Goal: Task Accomplishment & Management: Complete application form

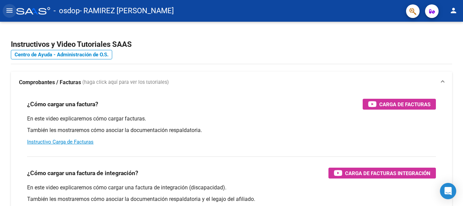
click at [8, 13] on mat-icon "menu" at bounding box center [9, 10] width 8 height 8
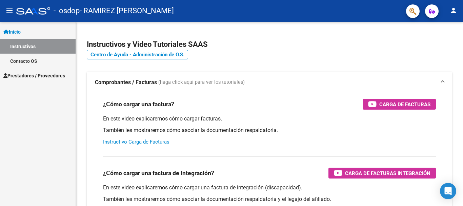
click at [38, 73] on span "Prestadores / Proveedores" at bounding box center [34, 75] width 62 height 7
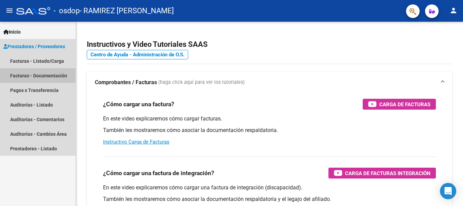
click at [36, 73] on link "Facturas - Documentación" at bounding box center [38, 75] width 76 height 15
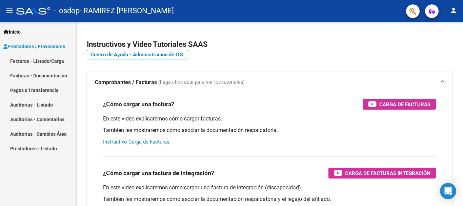
click at [32, 76] on link "Facturas - Documentación" at bounding box center [38, 75] width 76 height 15
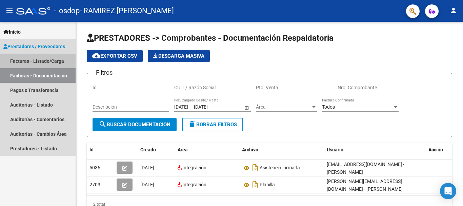
click at [44, 61] on link "Facturas - Listado/Carga" at bounding box center [38, 61] width 76 height 15
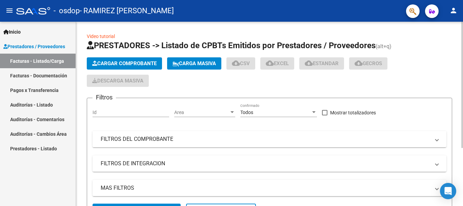
click at [149, 63] on span "Cargar Comprobante" at bounding box center [124, 63] width 64 height 6
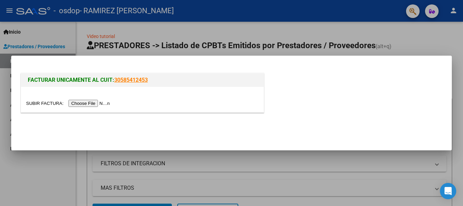
click at [93, 102] on input "file" at bounding box center [69, 103] width 86 height 7
click at [106, 102] on input "file" at bounding box center [69, 103] width 86 height 7
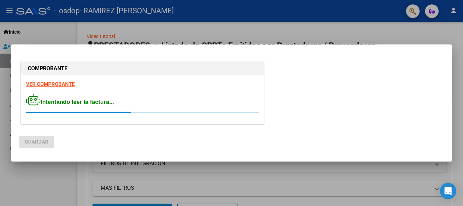
click at [60, 82] on strong "VER COMPROBANTE" at bounding box center [50, 84] width 48 height 6
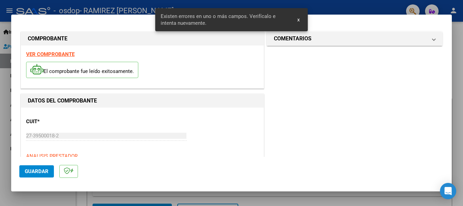
scroll to position [157, 0]
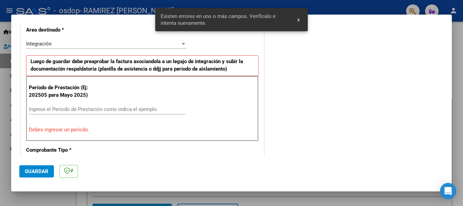
click at [62, 108] on input "Ingrese el Período de Prestación como indica el ejemplo" at bounding box center [107, 109] width 157 height 6
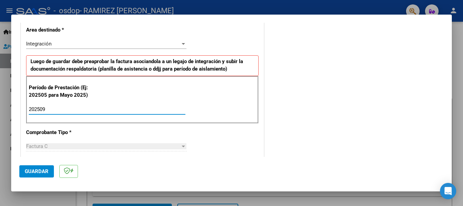
type input "202509"
click at [182, 41] on div "Integración" at bounding box center [106, 44] width 160 height 6
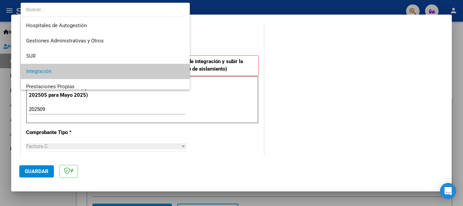
scroll to position [28, 0]
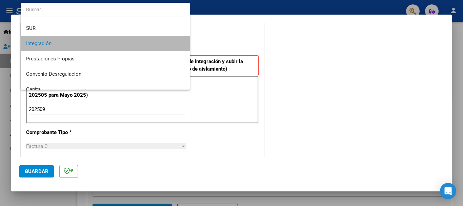
click at [163, 44] on span "Integración" at bounding box center [105, 43] width 158 height 15
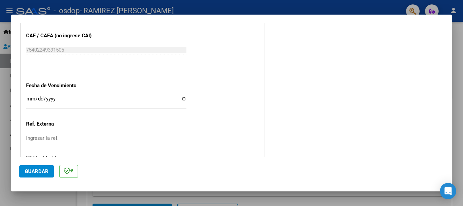
scroll to position [463, 0]
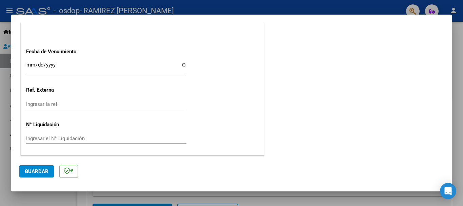
drag, startPoint x: 389, startPoint y: 136, endPoint x: 297, endPoint y: 136, distance: 91.9
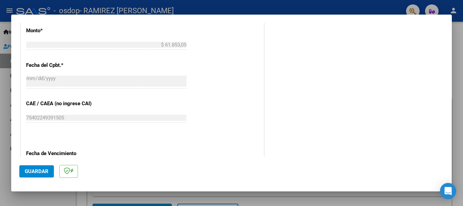
scroll to position [395, 0]
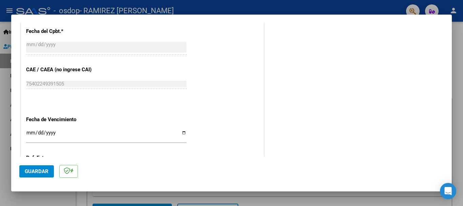
click at [181, 133] on input "Ingresar la fecha" at bounding box center [106, 135] width 160 height 11
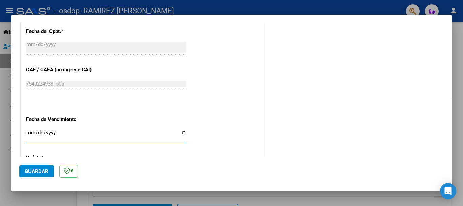
type input "[DATE]"
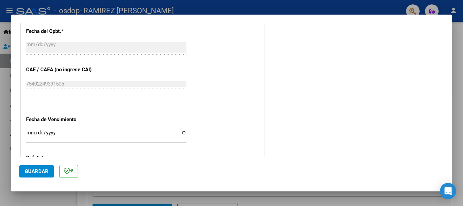
click at [405, 157] on mat-dialog-actions "Guardar" at bounding box center [231, 170] width 425 height 27
click at [32, 173] on span "Guardar" at bounding box center [37, 171] width 24 height 6
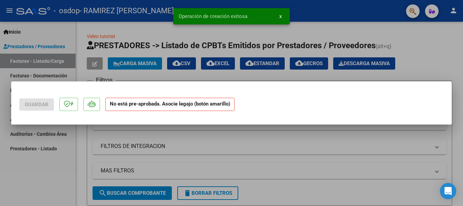
scroll to position [0, 0]
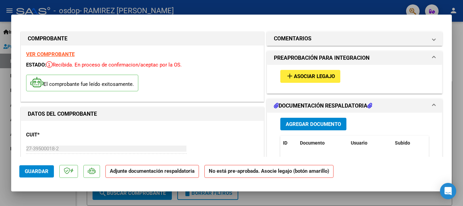
click at [316, 77] on span "Asociar Legajo" at bounding box center [314, 77] width 41 height 6
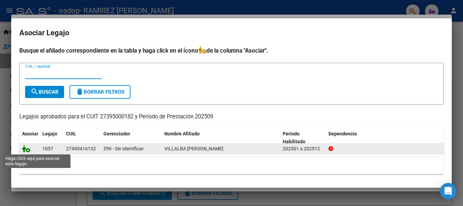
click at [25, 150] on icon at bounding box center [26, 148] width 8 height 7
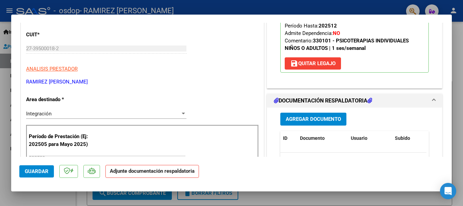
scroll to position [102, 0]
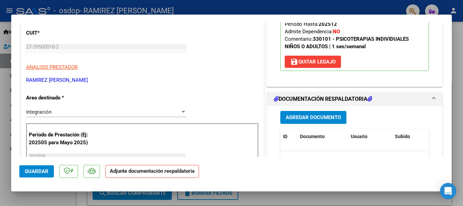
click at [315, 117] on span "Agregar Documento" at bounding box center [313, 118] width 55 height 6
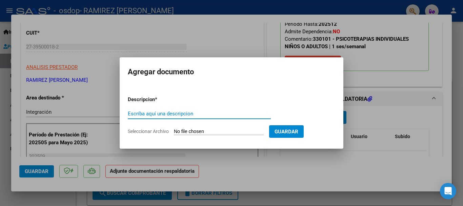
click at [377, 100] on div at bounding box center [231, 103] width 463 height 206
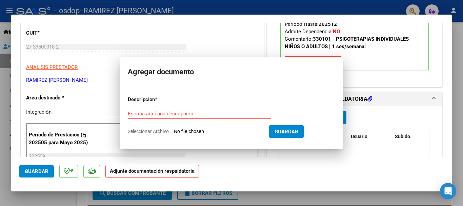
click at [298, 134] on span "Guardar" at bounding box center [287, 132] width 24 height 6
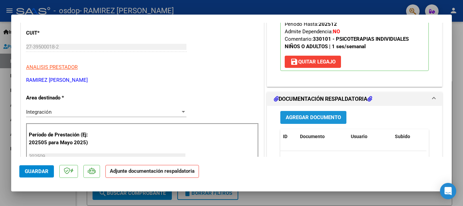
click at [318, 115] on span "Agregar Documento" at bounding box center [313, 118] width 55 height 6
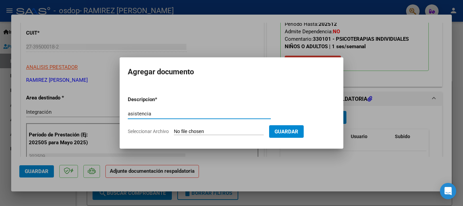
type input "asistencia"
click at [298, 132] on span "Guardar" at bounding box center [287, 132] width 24 height 6
click at [298, 131] on span "Guardar" at bounding box center [287, 132] width 24 height 6
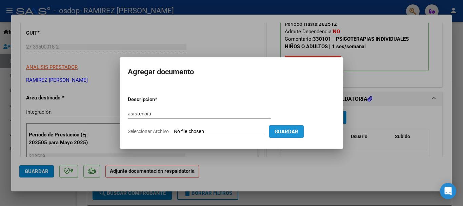
click at [292, 130] on span "Guardar" at bounding box center [287, 132] width 24 height 6
drag, startPoint x: 166, startPoint y: 114, endPoint x: 165, endPoint y: 132, distance: 17.7
click at [164, 121] on div "asistencia Escriba aquí una descripcion" at bounding box center [199, 117] width 143 height 17
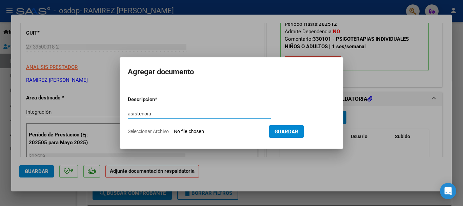
click at [165, 132] on span "Seleccionar Archivo" at bounding box center [148, 131] width 41 height 5
click at [174, 132] on input "Seleccionar Archivo" at bounding box center [219, 132] width 90 height 6
click at [226, 132] on input "Seleccionar Archivo" at bounding box center [219, 132] width 90 height 6
type input "C:\fakepath\CamScanner [DATE] 15.08.pdf"
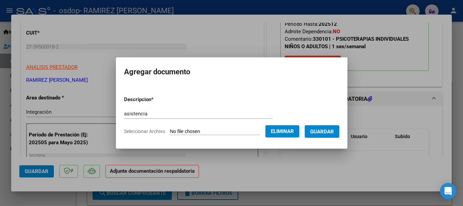
drag, startPoint x: 326, startPoint y: 131, endPoint x: 337, endPoint y: 156, distance: 27.5
click at [326, 131] on span "Guardar" at bounding box center [322, 132] width 24 height 6
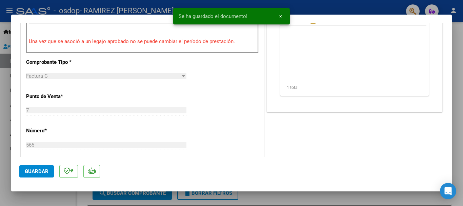
scroll to position [237, 0]
click at [37, 173] on span "Guardar" at bounding box center [37, 171] width 24 height 6
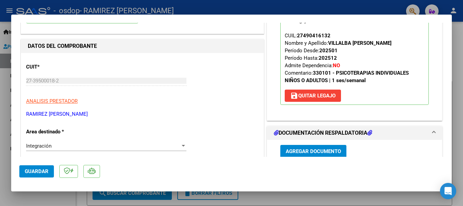
scroll to position [203, 0]
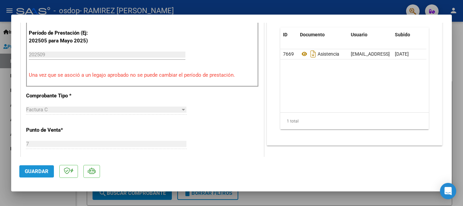
click at [35, 171] on span "Guardar" at bounding box center [37, 171] width 24 height 6
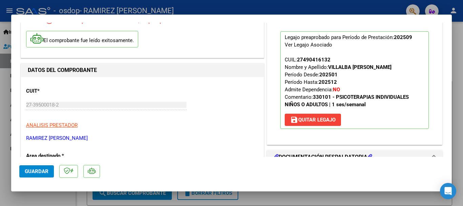
scroll to position [170, 0]
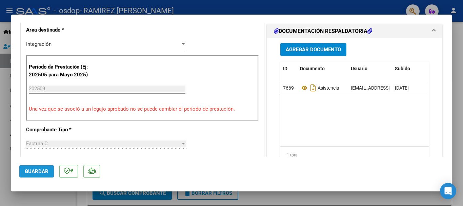
click at [40, 173] on span "Guardar" at bounding box center [37, 171] width 24 height 6
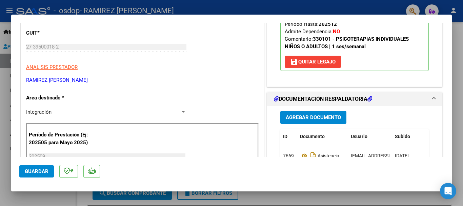
click at [460, 82] on div at bounding box center [231, 103] width 463 height 206
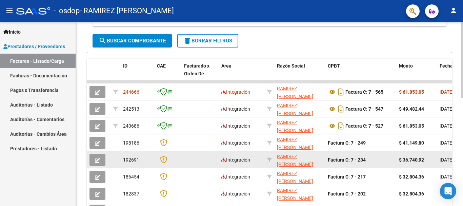
scroll to position [9, 0]
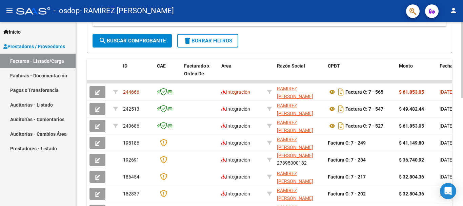
click at [463, 99] on div at bounding box center [462, 131] width 2 height 76
click at [454, 12] on mat-icon "person" at bounding box center [454, 10] width 8 height 8
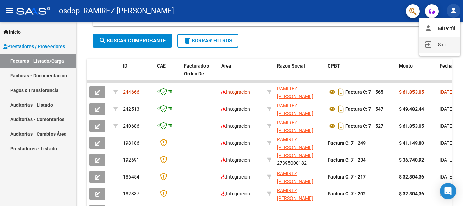
scroll to position [74, 0]
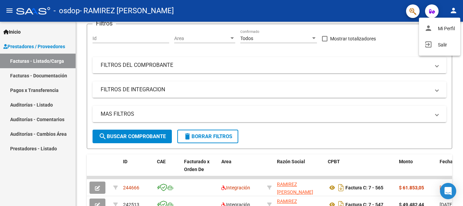
drag, startPoint x: 440, startPoint y: 43, endPoint x: 463, endPoint y: 79, distance: 42.5
click at [447, 50] on button "exit_to_app Salir" at bounding box center [439, 45] width 41 height 16
